Goal: Find specific page/section: Find specific page/section

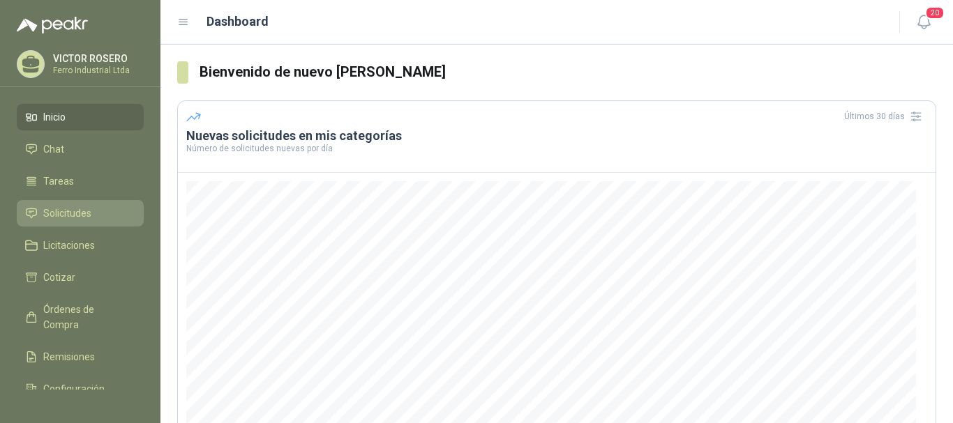
click at [48, 216] on span "Solicitudes" at bounding box center [67, 213] width 48 height 15
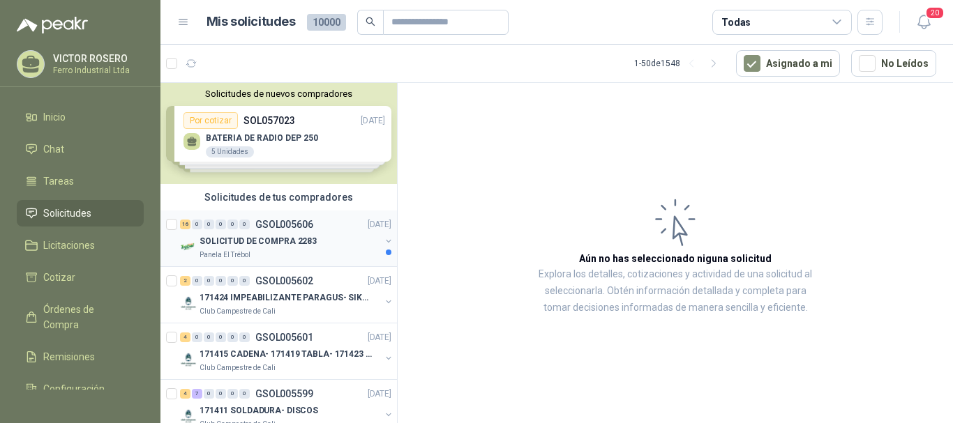
click at [287, 236] on p "SOLICITUD DE COMPRA 2283" at bounding box center [258, 241] width 117 height 13
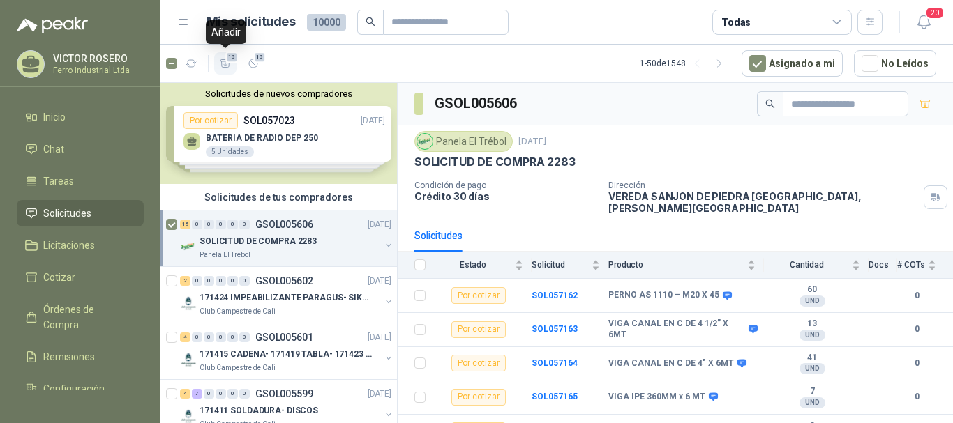
click at [225, 66] on icon "button" at bounding box center [225, 63] width 10 height 8
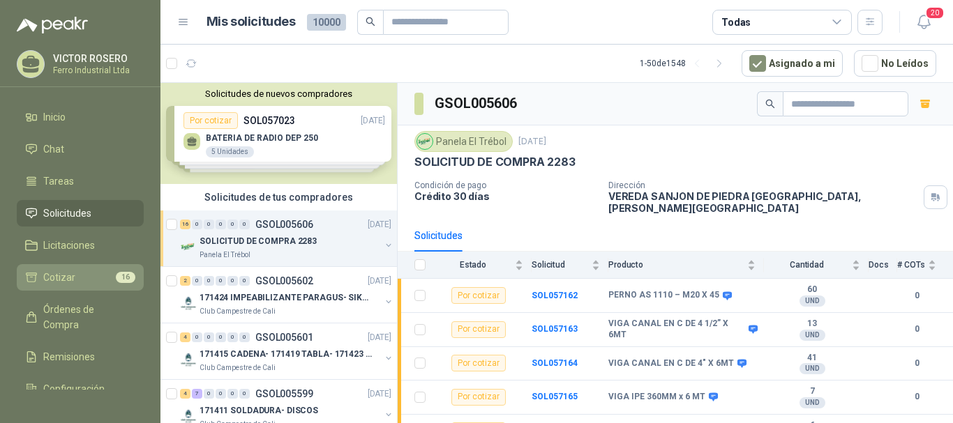
click at [54, 273] on span "Cotizar" at bounding box center [59, 277] width 32 height 15
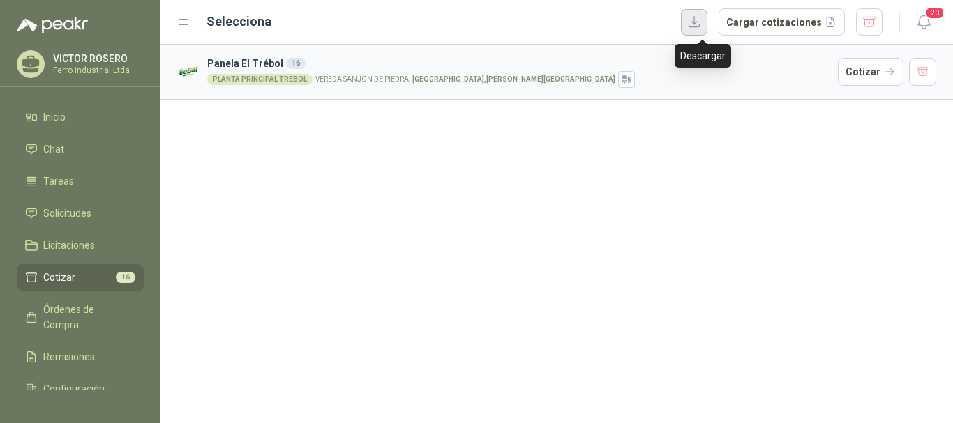
click at [704, 24] on button "button" at bounding box center [694, 22] width 27 height 27
